Goal: Information Seeking & Learning: Find specific fact

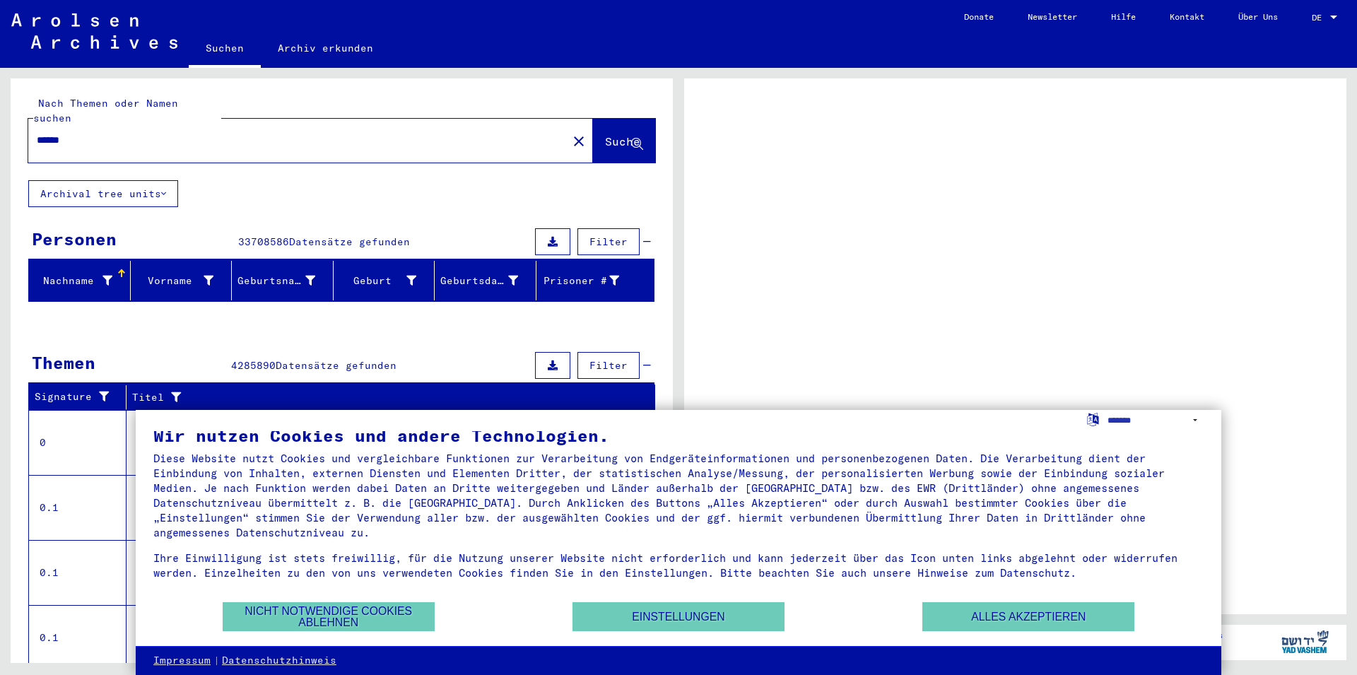
scroll to position [5, 0]
click at [1030, 616] on button "Alles akzeptieren" at bounding box center [1028, 616] width 212 height 29
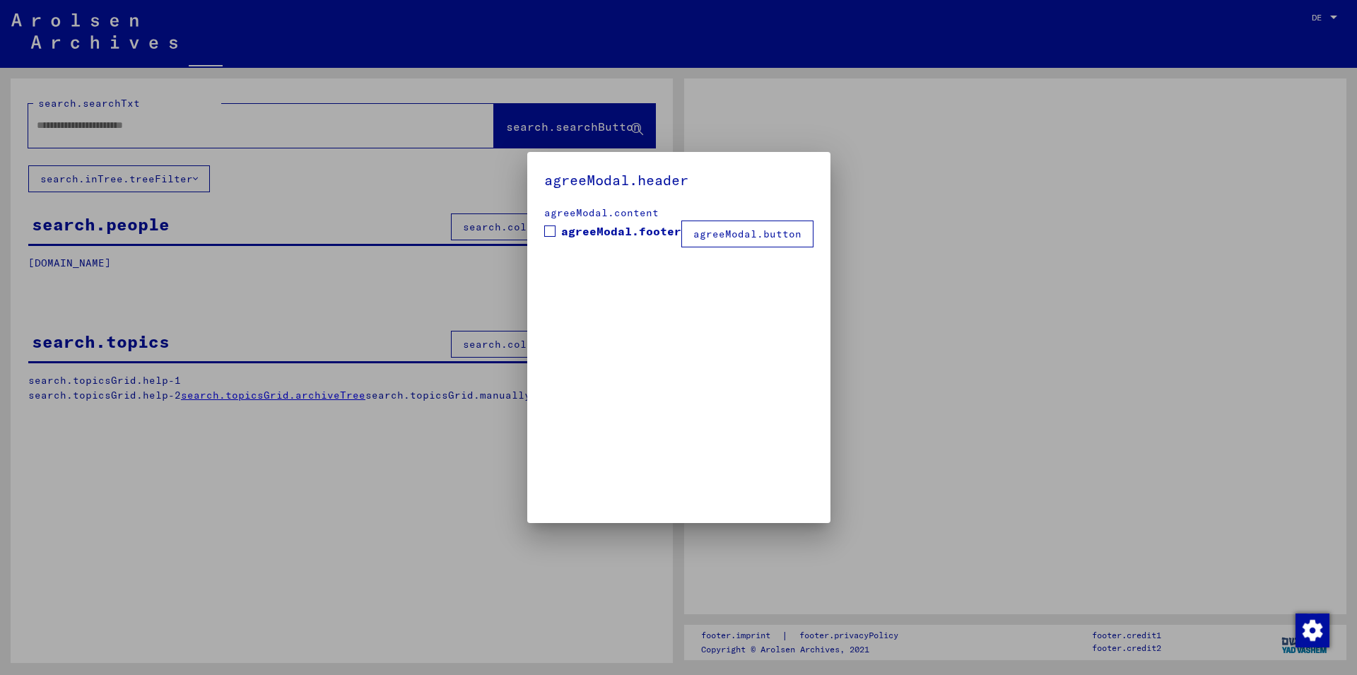
type input "******"
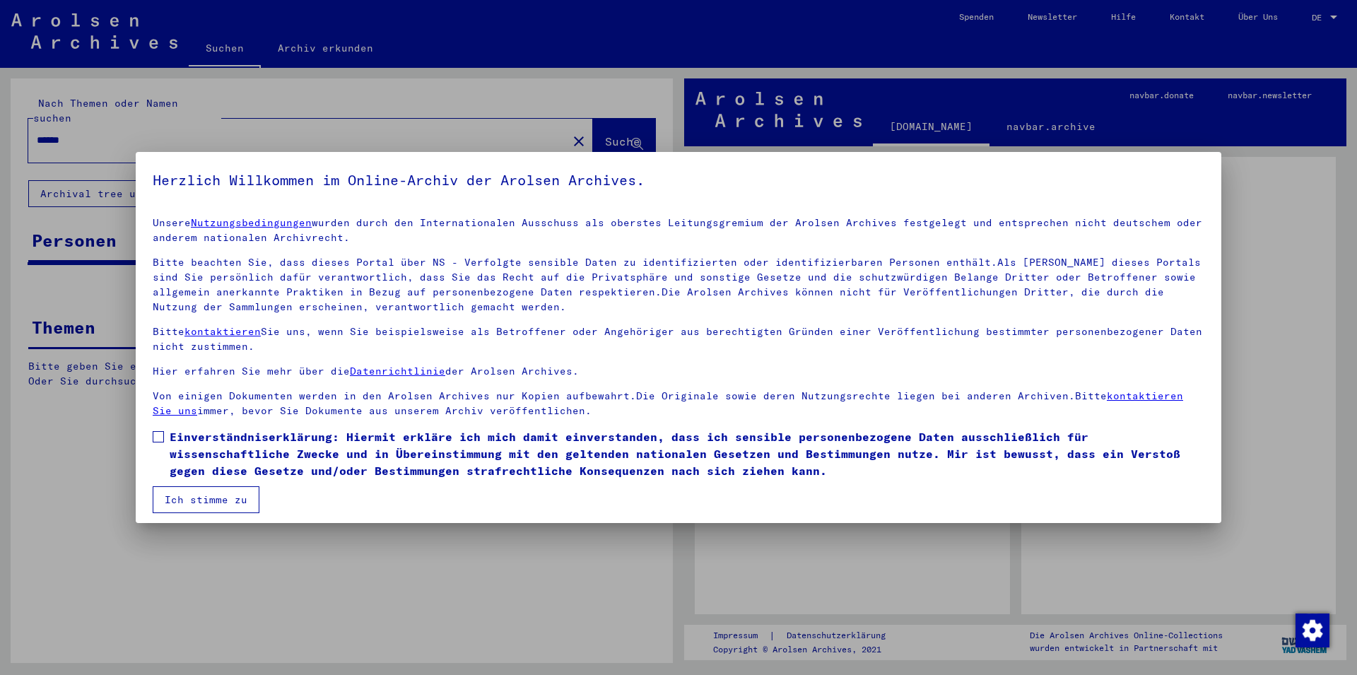
click at [159, 435] on span at bounding box center [158, 436] width 11 height 11
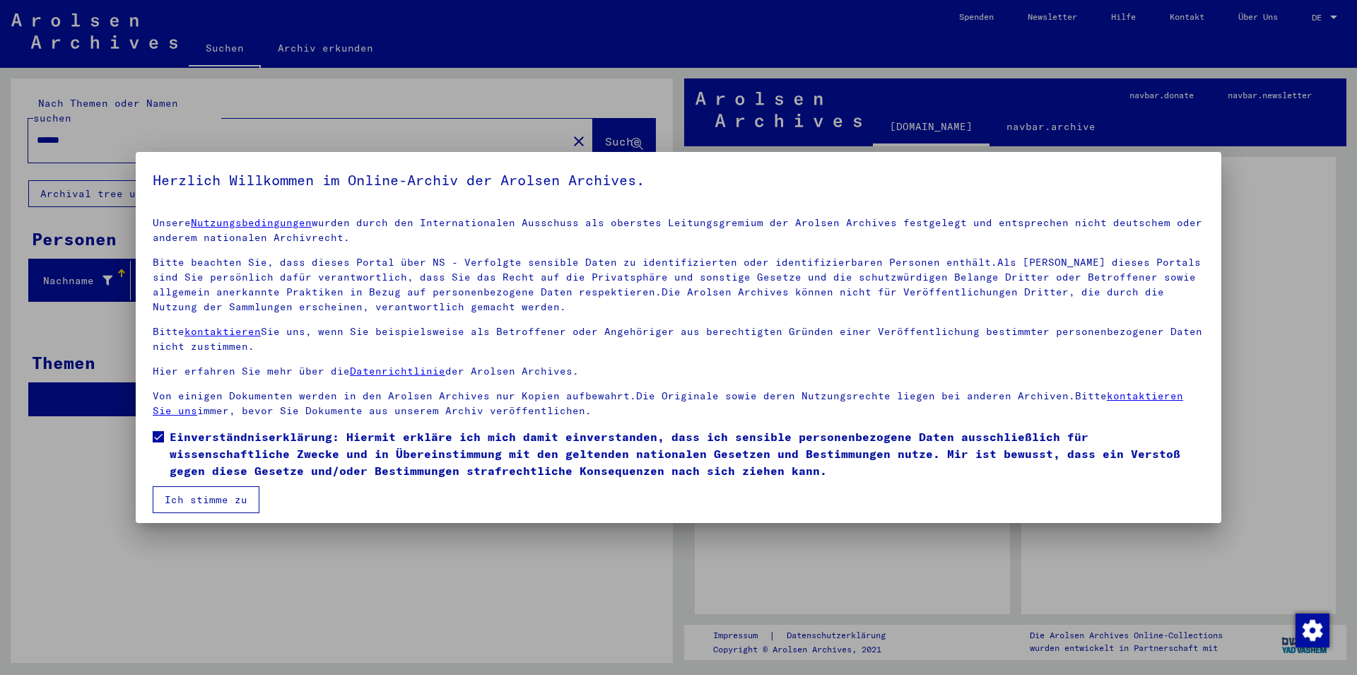
click at [203, 496] on button "Ich stimme zu" at bounding box center [206, 499] width 107 height 27
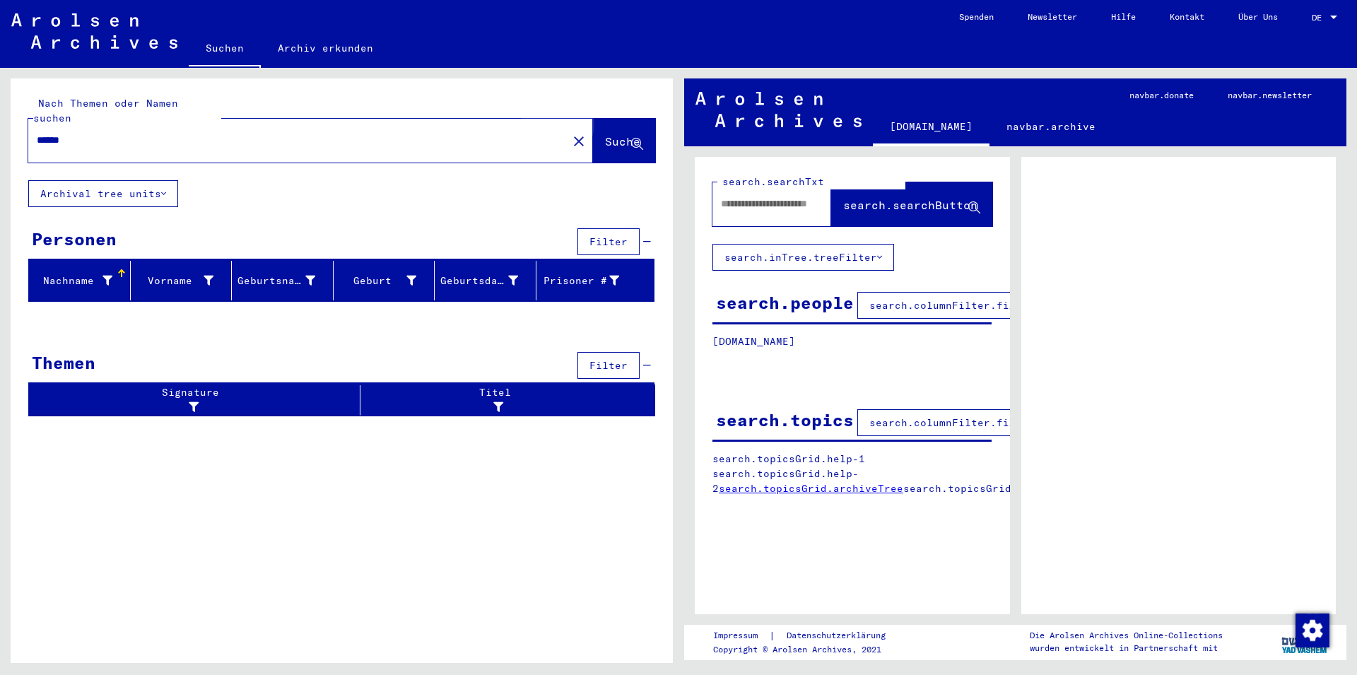
click at [608, 134] on span "Suche" at bounding box center [622, 141] width 35 height 14
click at [605, 134] on span "Suche" at bounding box center [622, 141] width 35 height 14
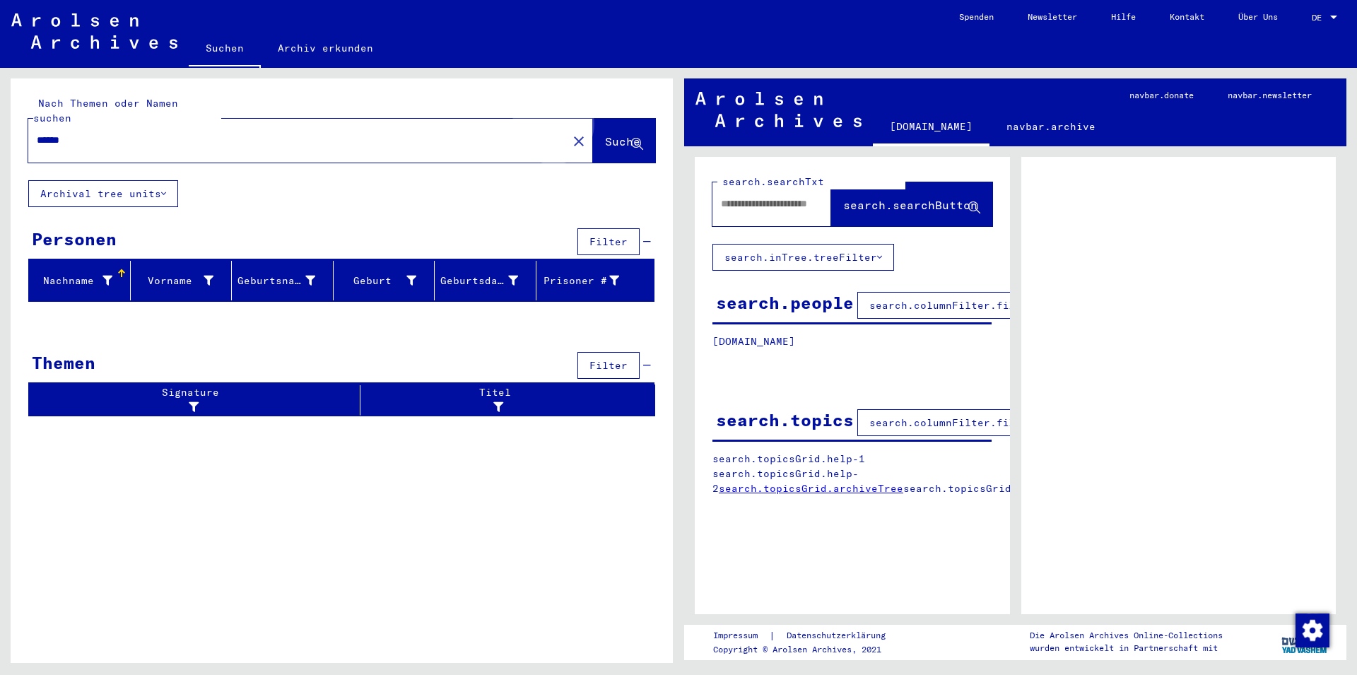
click at [605, 134] on span "Suche" at bounding box center [622, 141] width 35 height 14
